Goal: Share content: Share content

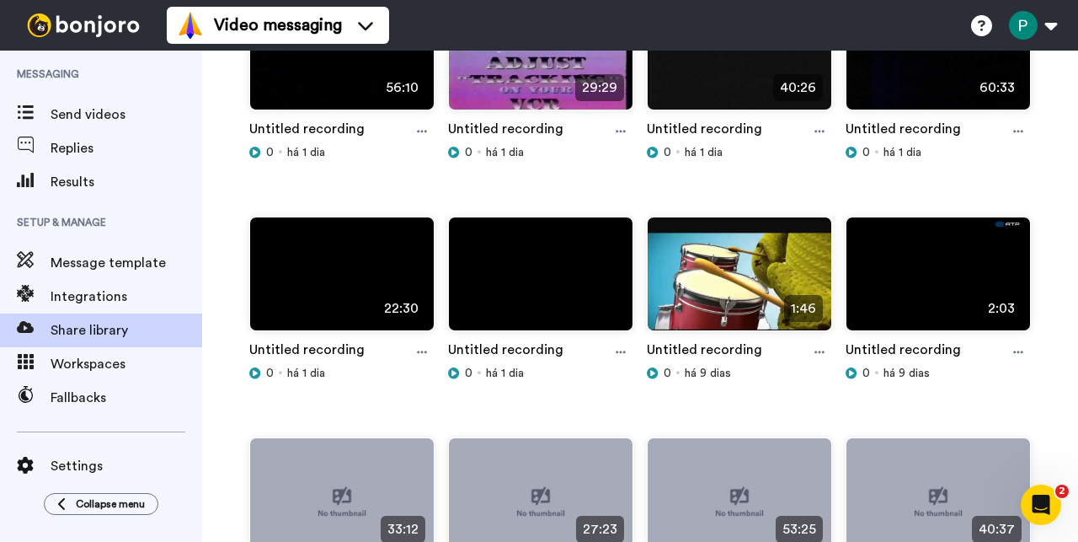
scroll to position [212, 0]
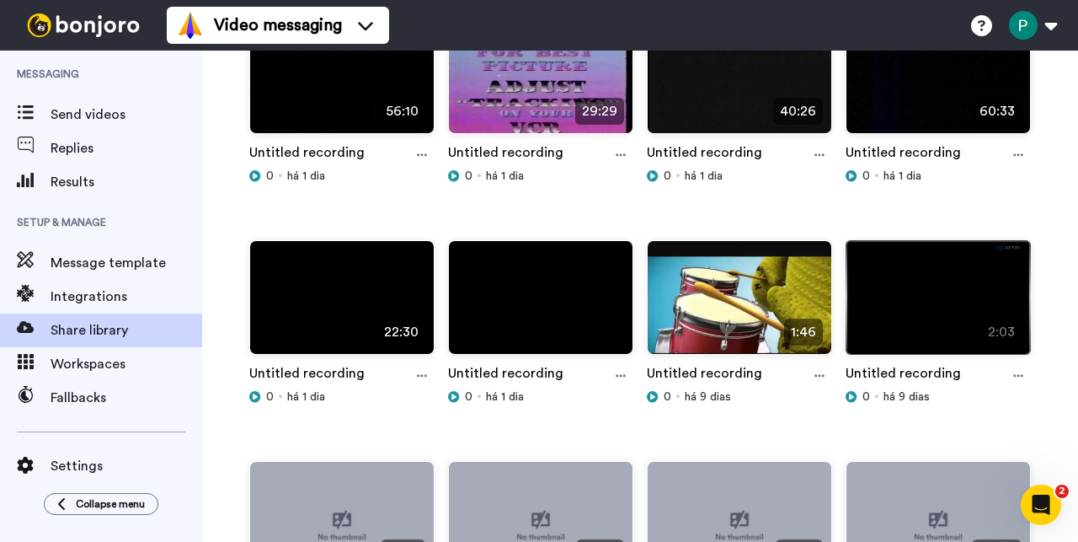
click at [941, 306] on img at bounding box center [939, 304] width 184 height 127
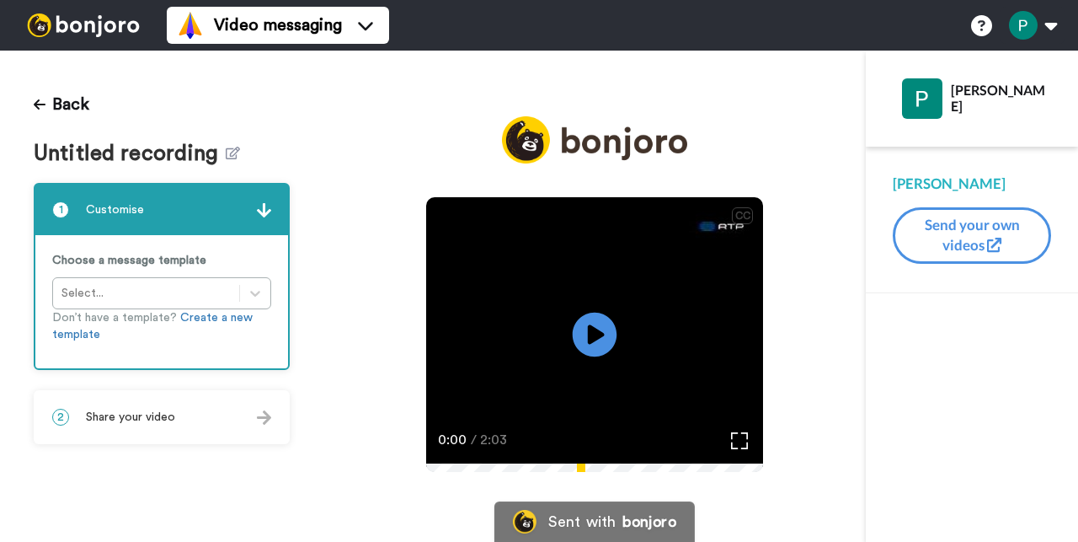
click at [604, 334] on icon at bounding box center [595, 335] width 45 height 45
click at [587, 357] on icon "Play/Pause" at bounding box center [595, 335] width 45 height 80
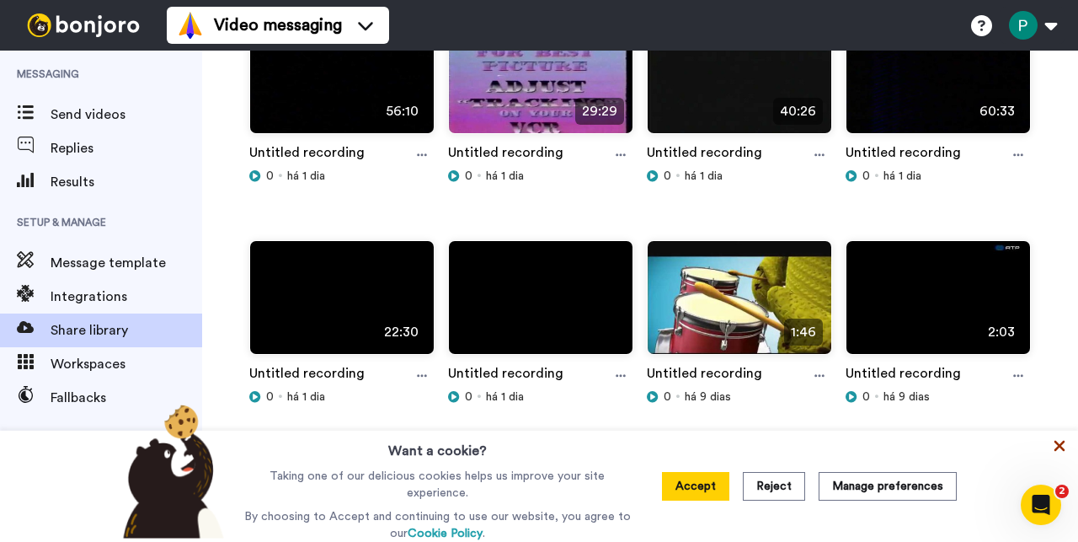
click at [1063, 442] on icon at bounding box center [1059, 445] width 17 height 17
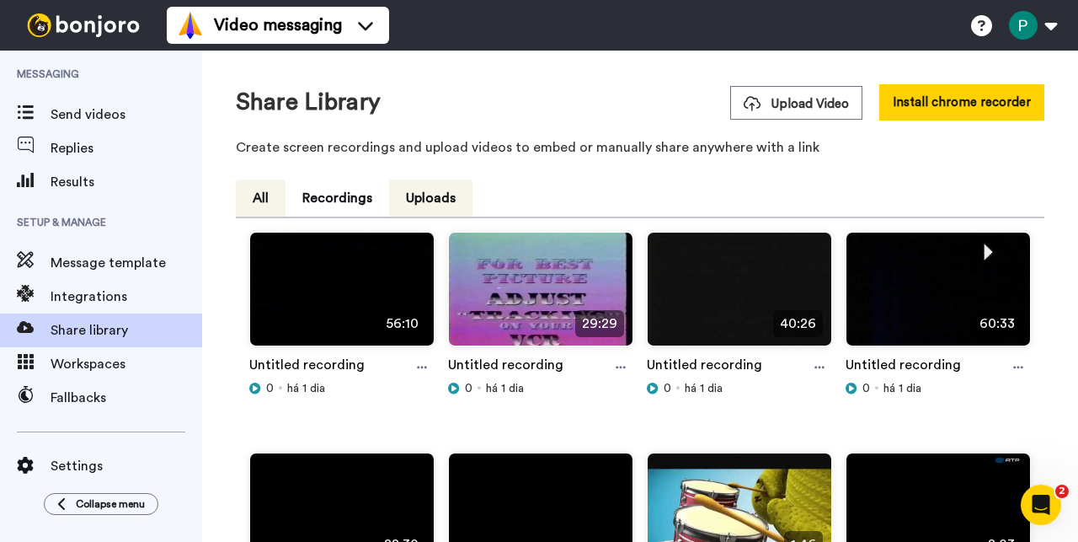
click at [256, 188] on button "All" at bounding box center [261, 197] width 50 height 37
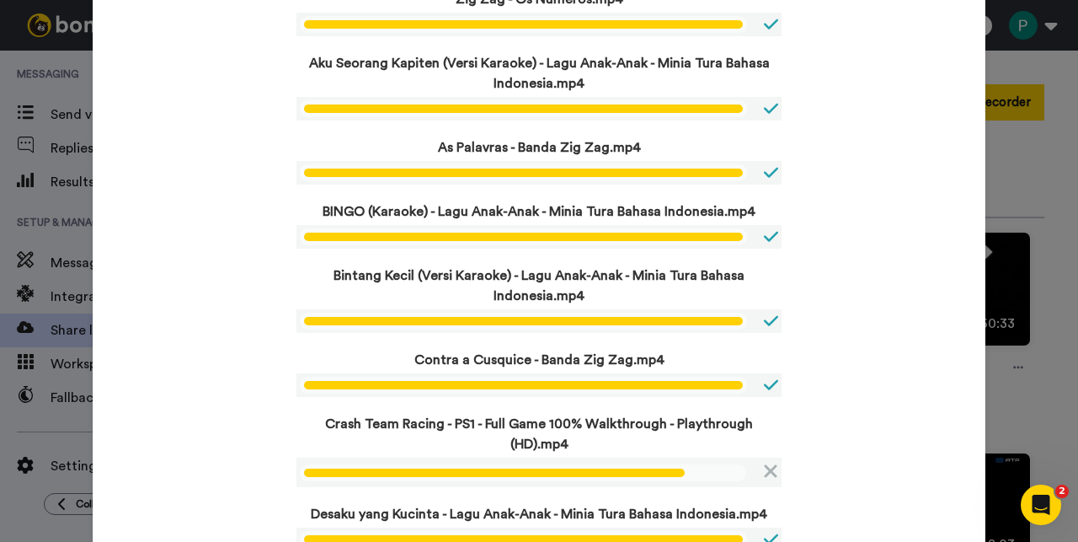
scroll to position [991, 0]
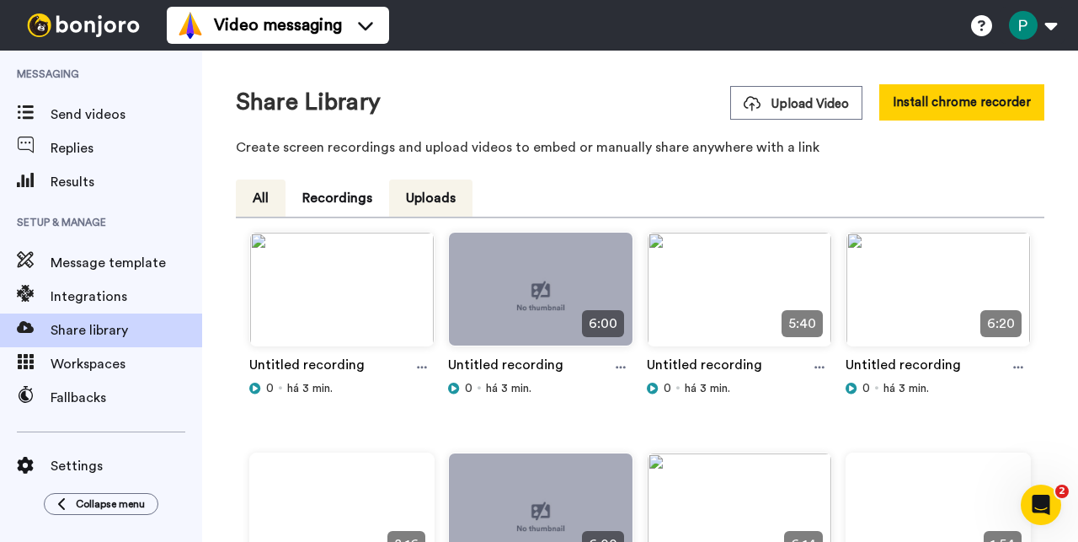
click at [276, 200] on button "All" at bounding box center [261, 197] width 50 height 37
